Goal: Task Accomplishment & Management: Use online tool/utility

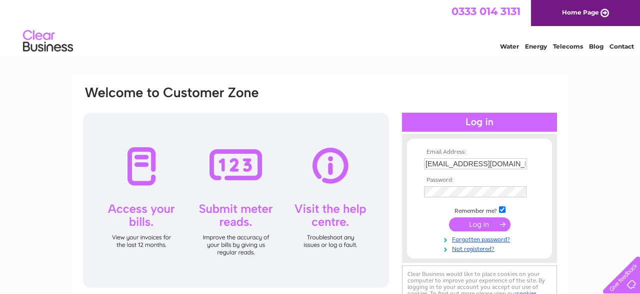
click at [479, 227] on input "submit" at bounding box center [480, 224] width 62 height 14
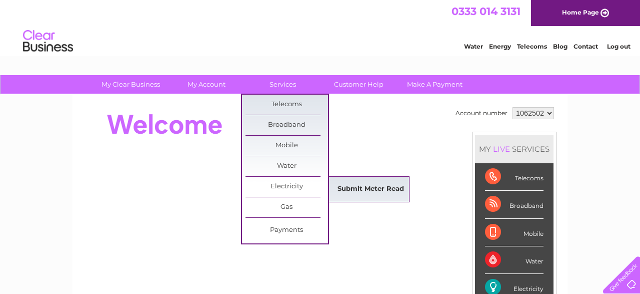
click at [377, 193] on link "Submit Meter Read" at bounding box center [371, 189] width 83 height 20
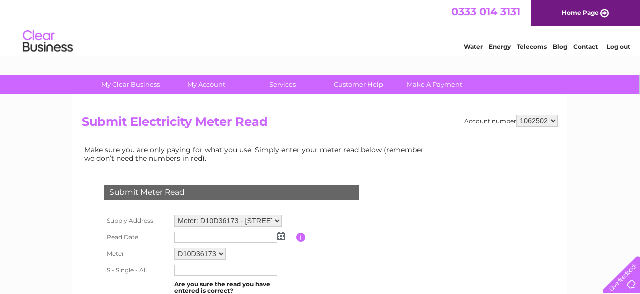
click at [277, 221] on select "Meter: D10D36173 - East Soar Farm, East Soar Farm, Malborough, Kingsbridge, TQ7…" at bounding box center [229, 221] width 108 height 12
click at [345, 211] on td at bounding box center [232, 209] width 260 height 5
click at [175, 215] on select "Meter: D10D36173 - East Soar Farm, East Soar Farm, Malborough, Kingsbridge, TQ7…" at bounding box center [229, 221] width 108 height 13
select select "100403"
click option "Meter: 21E5436743 - East Soar Farm, East Soar Farm, Malborough, Kingsbridge, TQ…" at bounding box center [0, 0] width 0 height 0
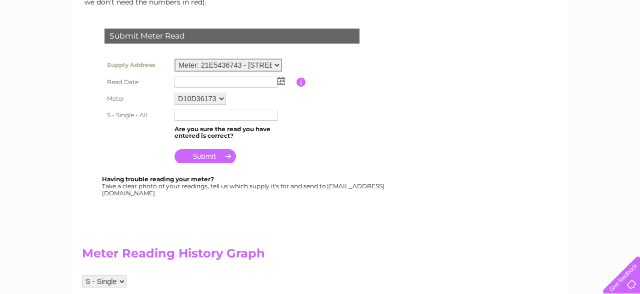
scroll to position [238, 0]
